Goal: Information Seeking & Learning: Check status

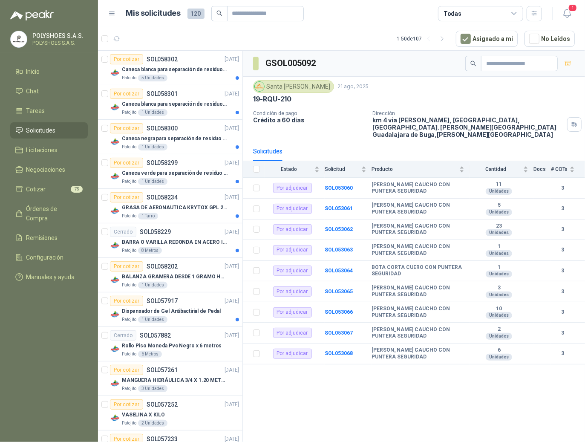
click at [111, 11] on icon at bounding box center [112, 14] width 8 height 8
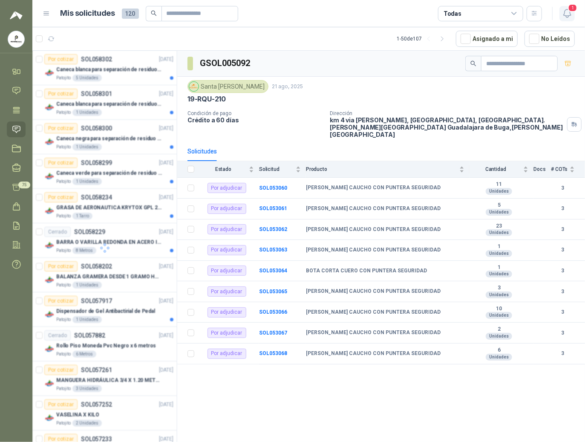
click at [566, 14] on icon "button" at bounding box center [567, 13] width 11 height 11
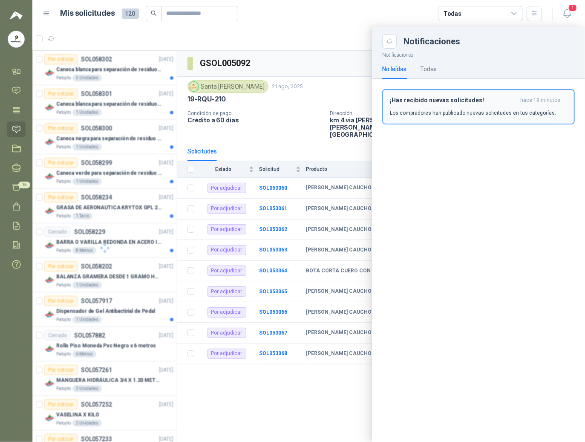
click at [440, 100] on h3 "¡Has recibido nuevas solicitudes!" at bounding box center [453, 100] width 127 height 7
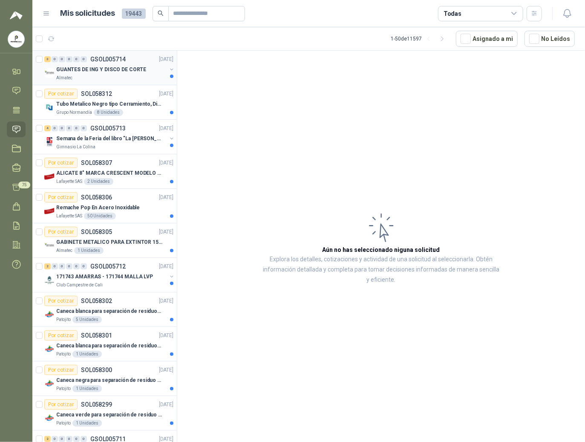
click at [100, 71] on p "GUANTES DE ING Y DISCO DE CORTE" at bounding box center [101, 70] width 90 height 8
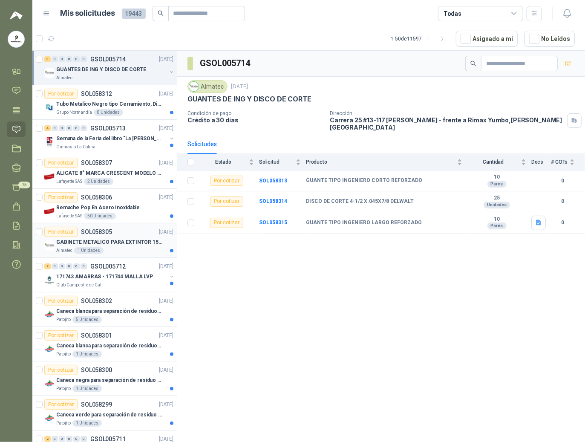
click at [93, 241] on p "GABINETE METALICO PARA EXTINTOR 15 LB" at bounding box center [109, 242] width 106 height 8
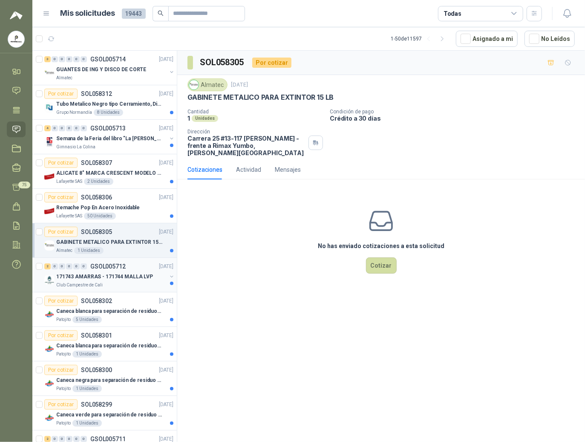
click at [106, 271] on div "2 0 0 0 0 0 GSOL005712 [DATE]" at bounding box center [109, 266] width 131 height 10
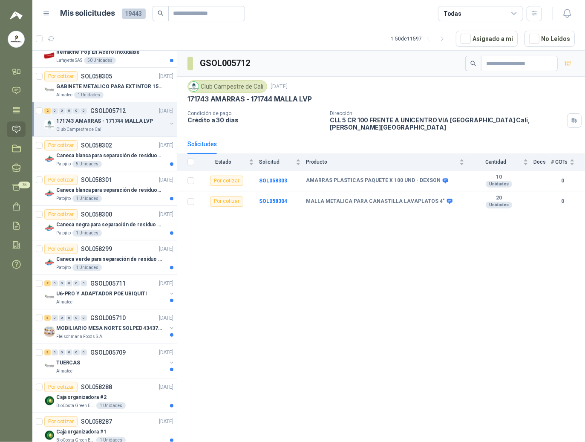
scroll to position [170, 0]
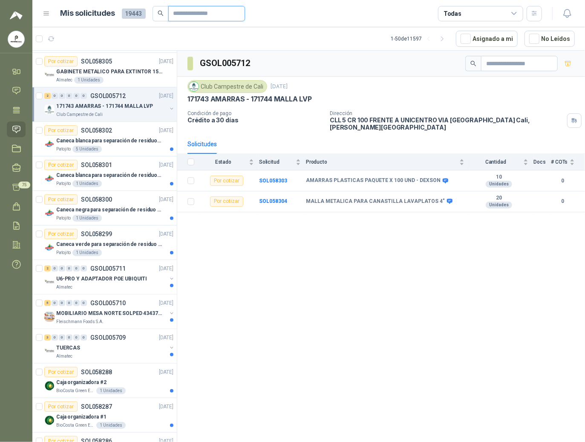
click at [184, 11] on input "text" at bounding box center [203, 13] width 60 height 14
type input "****"
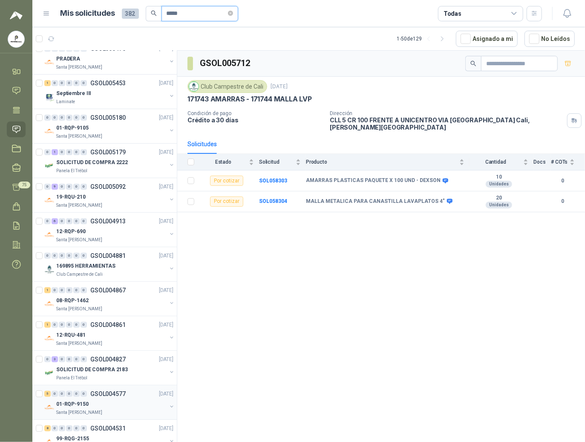
scroll to position [0, 0]
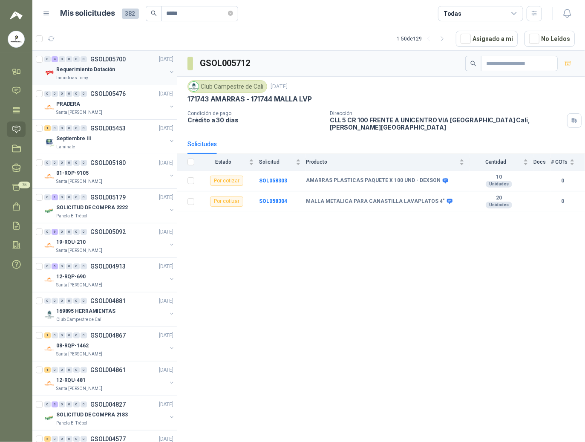
click at [95, 80] on div "Industrias Tomy" at bounding box center [111, 78] width 110 height 7
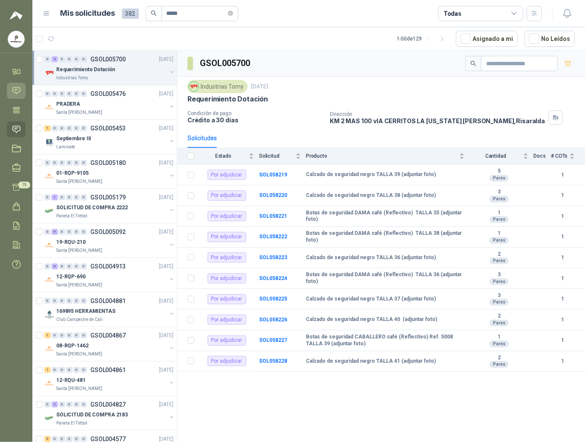
click at [14, 91] on icon at bounding box center [16, 90] width 9 height 9
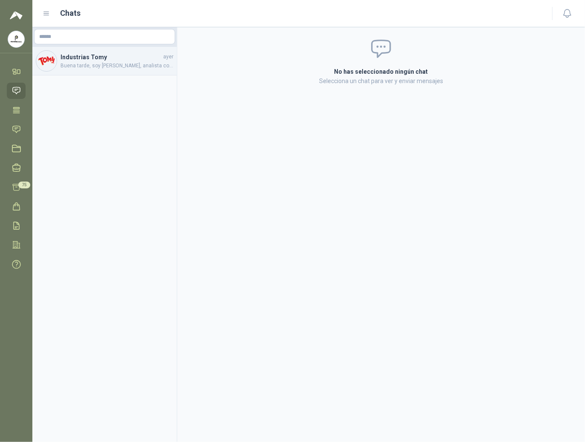
click at [84, 67] on span "Buena tarde, soy [PERSON_NAME], analista comercial de POLYSHOES SAS (Cali, [PER…" at bounding box center [116, 66] width 113 height 8
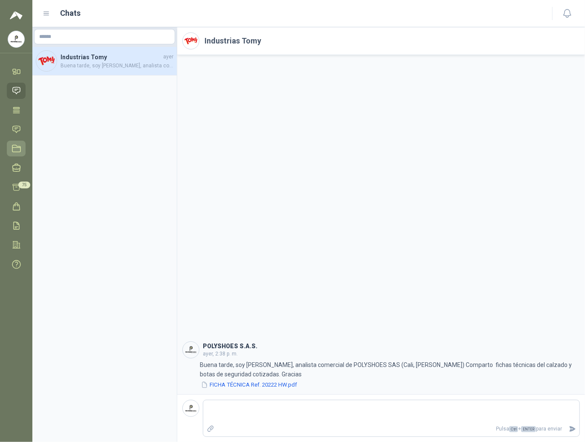
click at [12, 147] on icon at bounding box center [16, 148] width 9 height 9
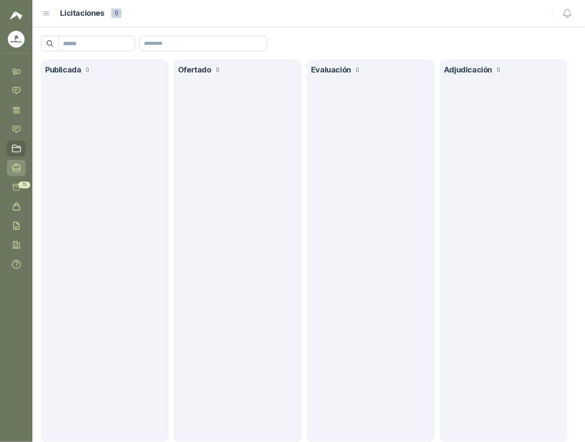
click at [14, 174] on link "Negociaciones" at bounding box center [16, 168] width 19 height 16
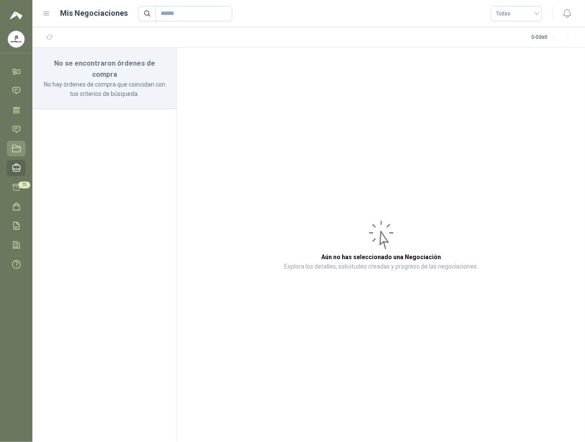
click at [17, 147] on icon at bounding box center [16, 148] width 9 height 9
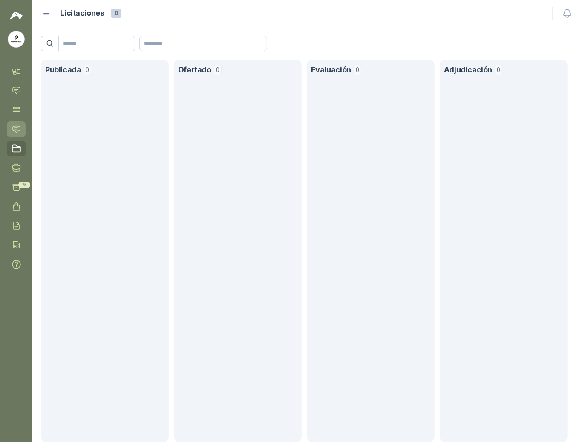
click at [14, 123] on link "Solicitudes" at bounding box center [16, 129] width 19 height 16
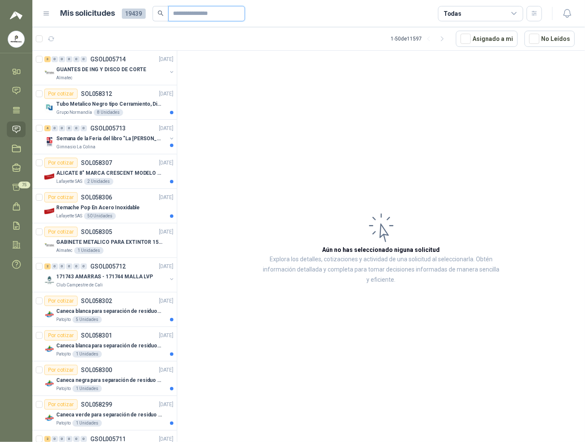
click at [189, 12] on input "text" at bounding box center [203, 13] width 60 height 14
type input "****"
